Goal: Information Seeking & Learning: Learn about a topic

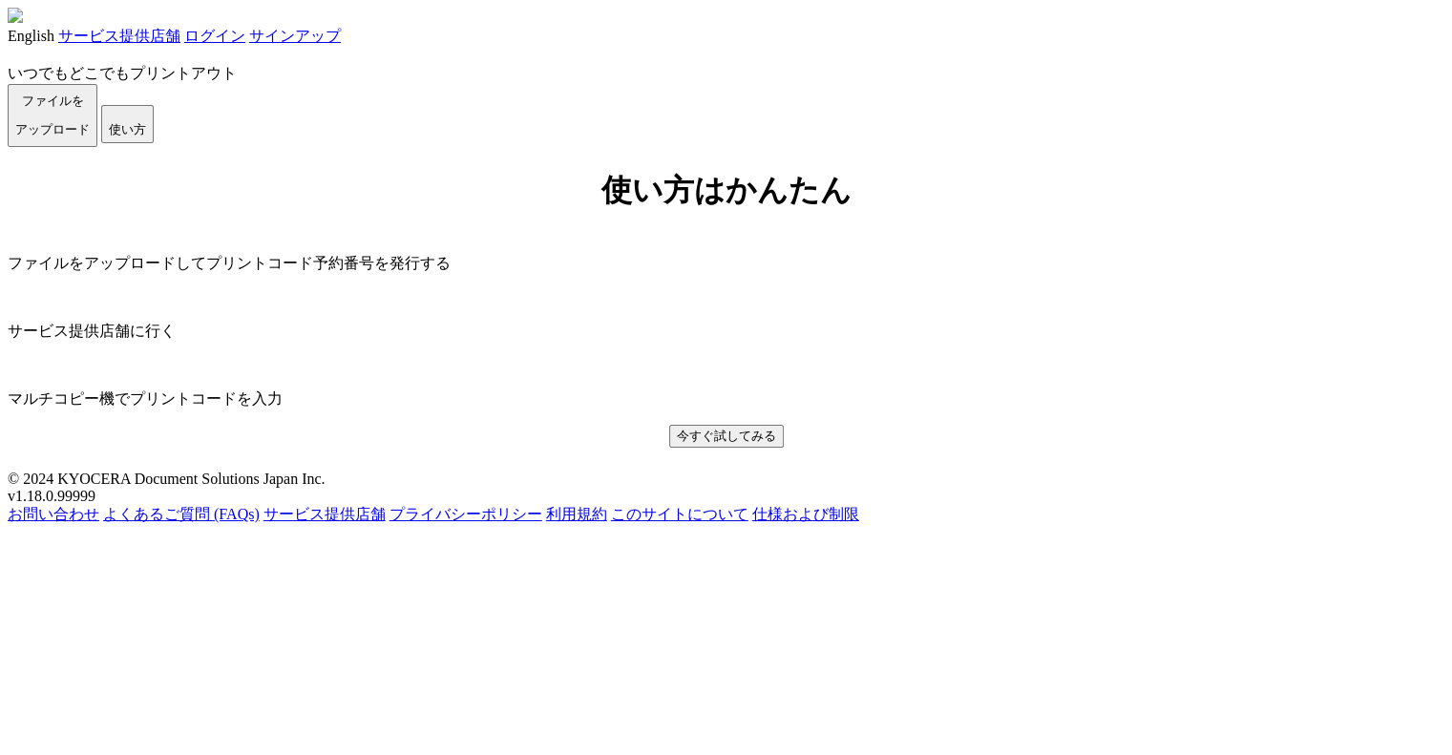
scroll to position [600, 0]
click at [260, 522] on link "よくあるご質問 (FAQs)" at bounding box center [181, 514] width 157 height 16
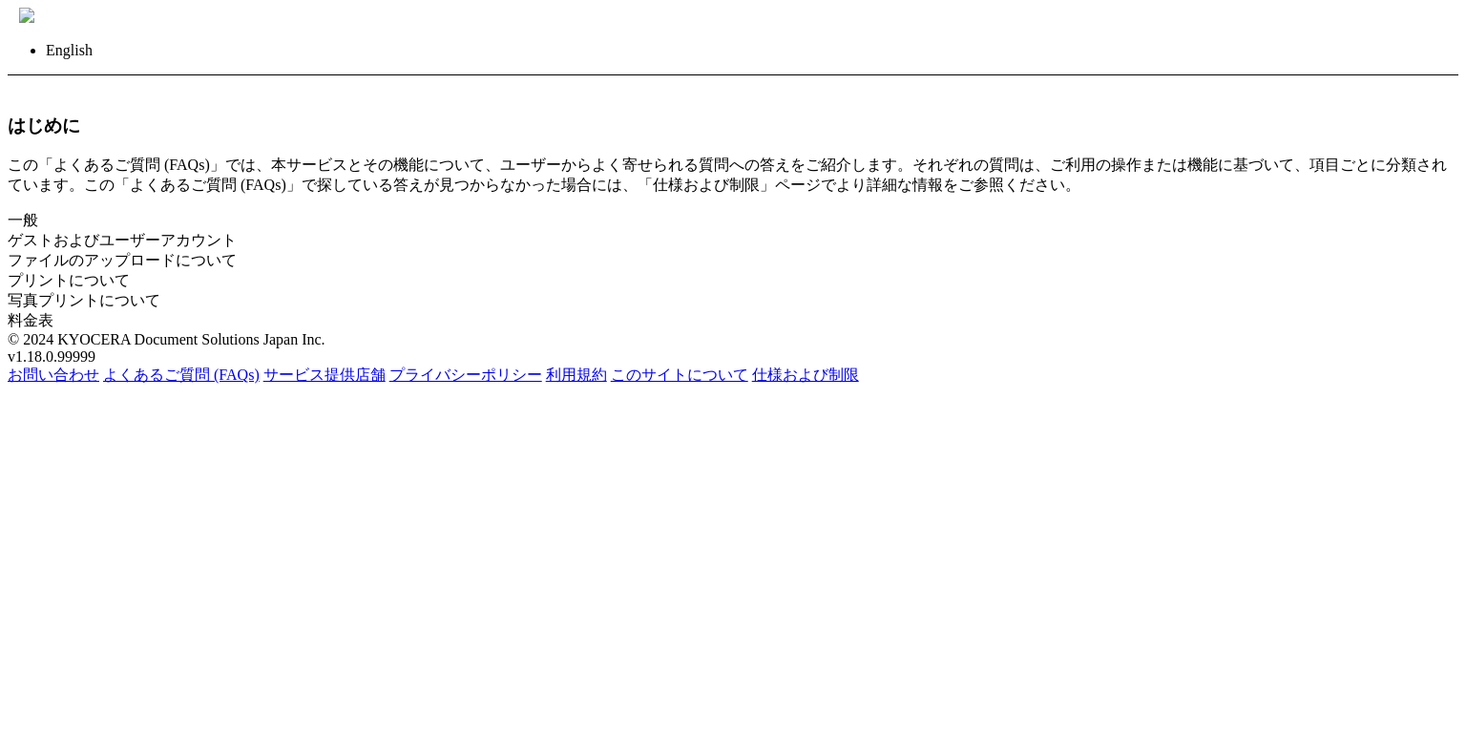
click at [181, 268] on link "ファイルのアップロードについて" at bounding box center [122, 260] width 229 height 16
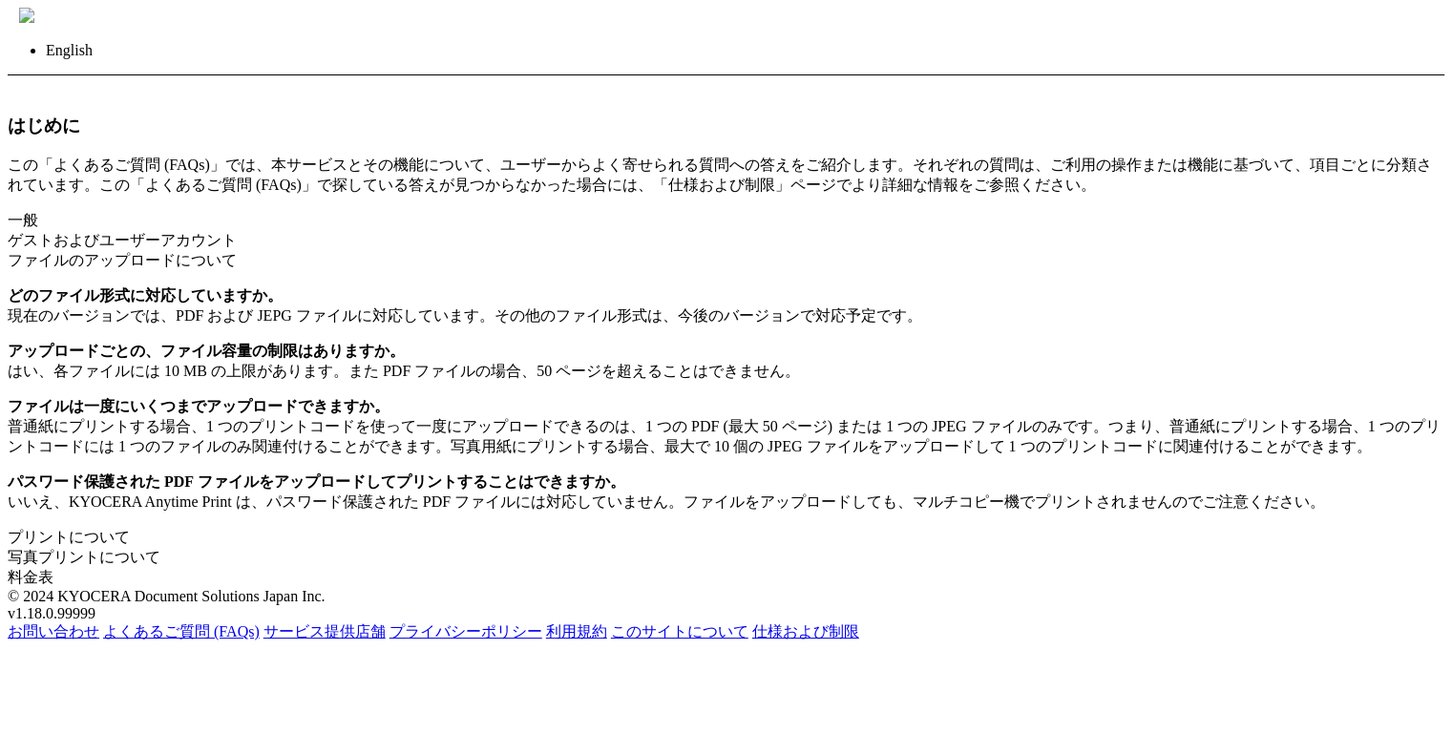
click at [181, 268] on link "ファイルのアップロードについて" at bounding box center [122, 260] width 229 height 16
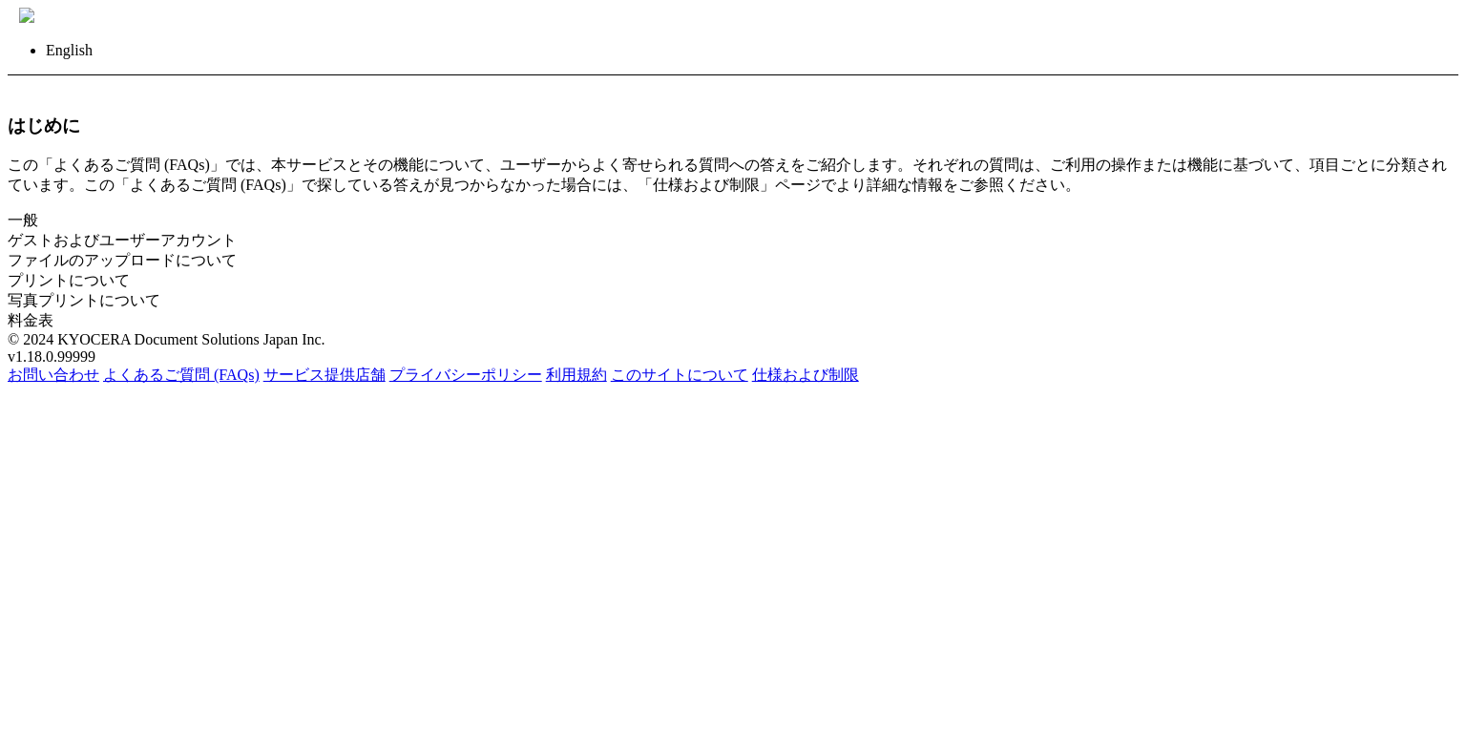
click at [580, 311] on div "写真プリントについて" at bounding box center [733, 301] width 1451 height 20
click at [112, 268] on link "ファイルのアップロードについて" at bounding box center [122, 260] width 229 height 16
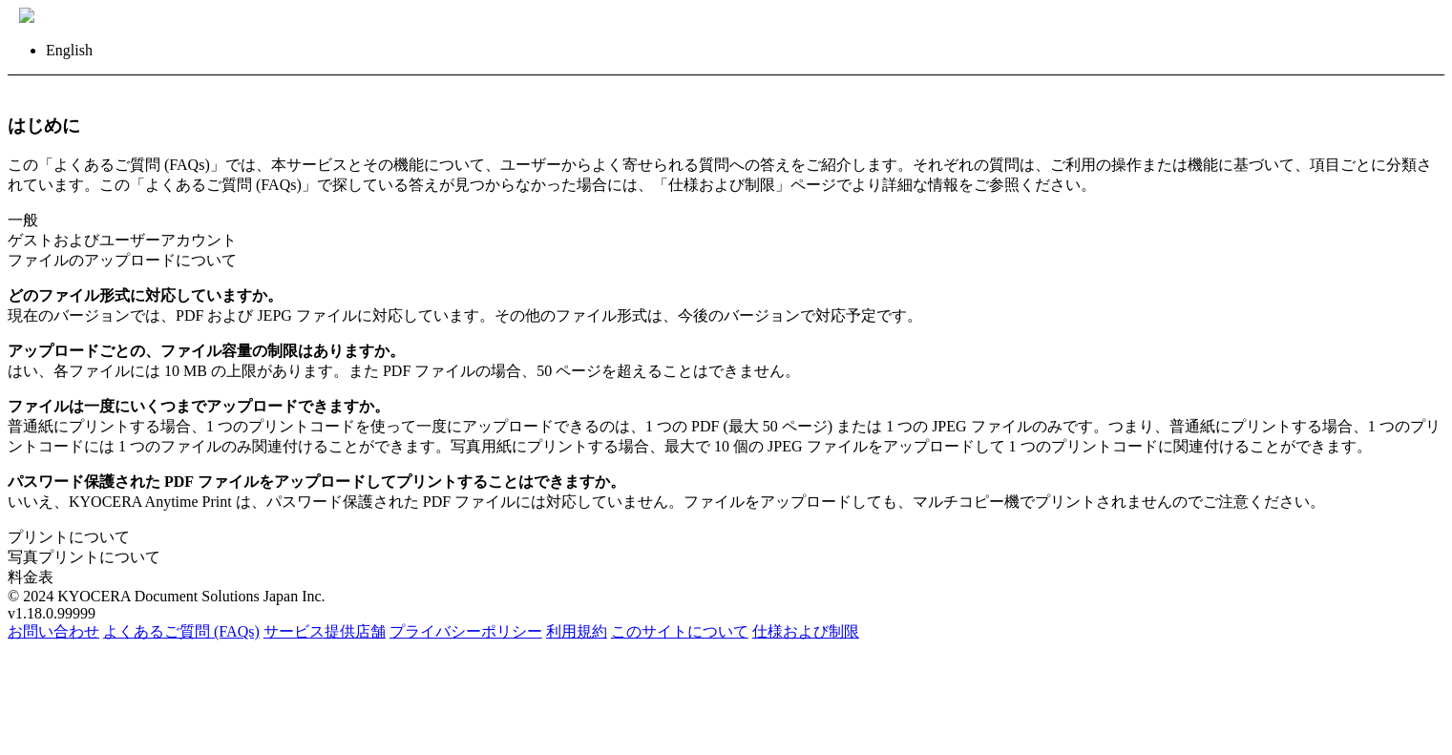
click at [112, 268] on link "ファイルのアップロードについて" at bounding box center [122, 260] width 229 height 16
